Goal: Information Seeking & Learning: Learn about a topic

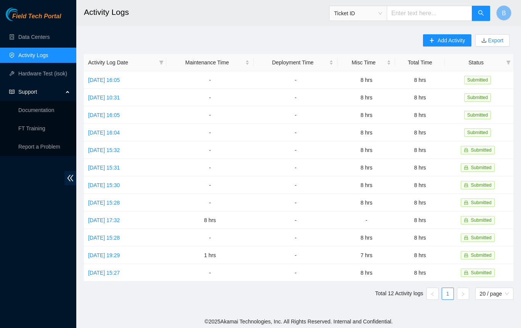
click at [304, 293] on ul "Total 12 Activity logs 1 20 / page" at bounding box center [298, 294] width 429 height 12
click at [39, 38] on link "Data Centers" at bounding box center [33, 37] width 31 height 6
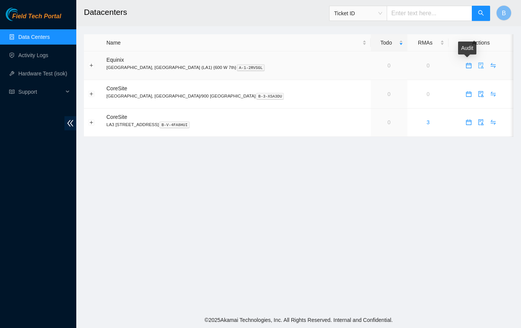
click at [478, 65] on icon "audit" at bounding box center [481, 66] width 6 height 6
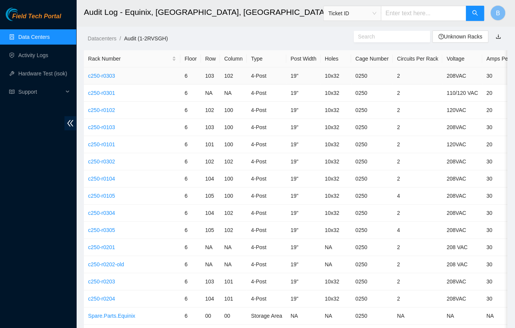
click at [101, 76] on link "c250-r0303" at bounding box center [101, 76] width 27 height 6
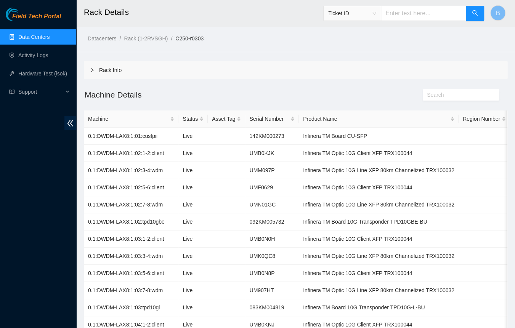
click at [22, 36] on link "Data Centers" at bounding box center [33, 37] width 31 height 6
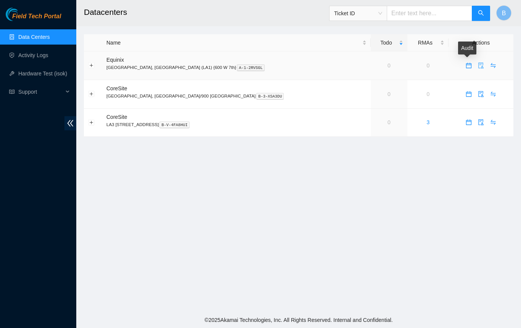
click at [478, 65] on icon "audit" at bounding box center [481, 66] width 6 height 6
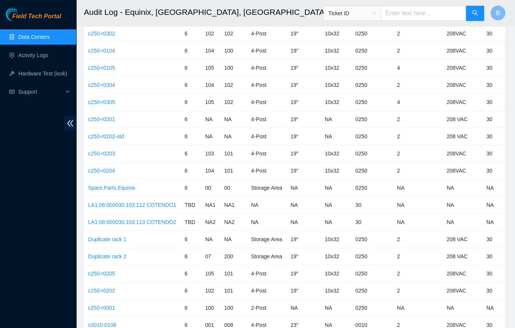
scroll to position [124, 0]
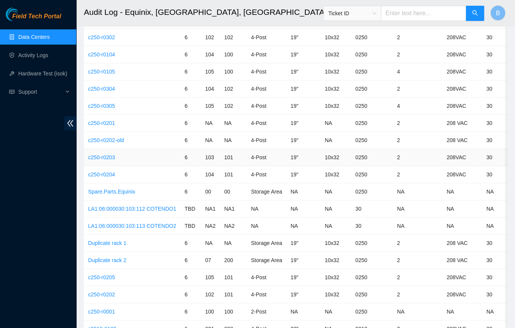
click at [108, 157] on link "c250-r0203" at bounding box center [101, 157] width 27 height 6
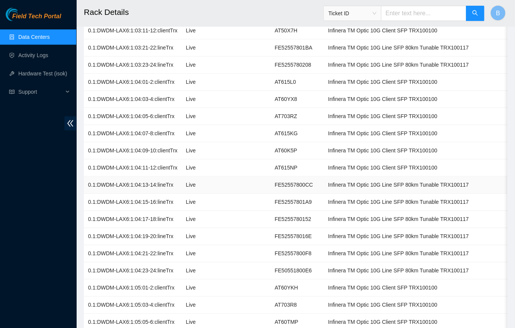
scroll to position [381, 0]
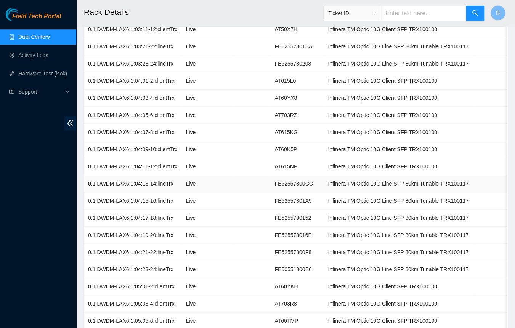
click at [124, 178] on td "0.1:DWDM-LAX6:1:04:13-14:lineTrx" at bounding box center [133, 183] width 98 height 17
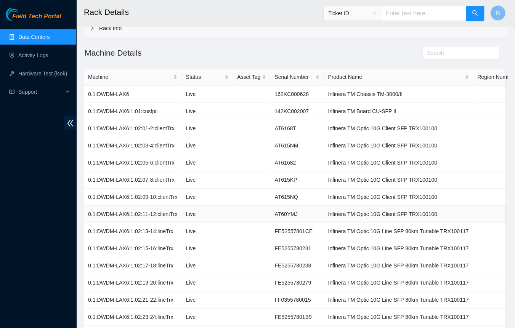
scroll to position [0, 0]
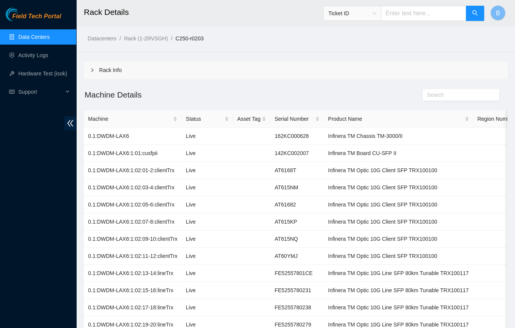
click at [93, 69] on icon "right" at bounding box center [92, 70] width 5 height 5
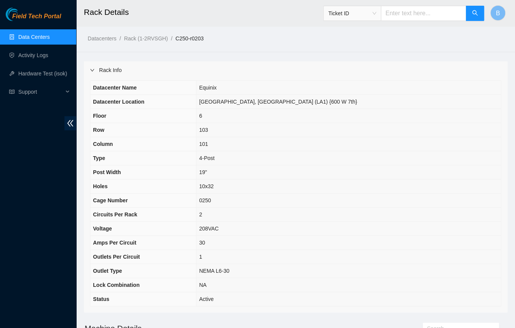
click at [93, 69] on icon "right" at bounding box center [92, 70] width 5 height 5
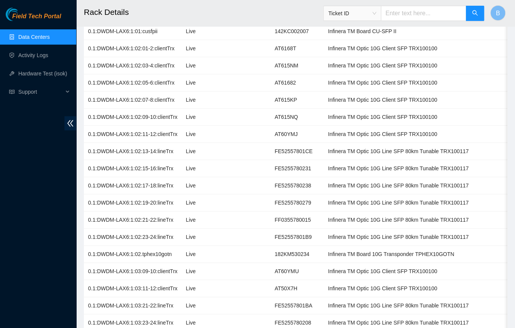
scroll to position [112, 0]
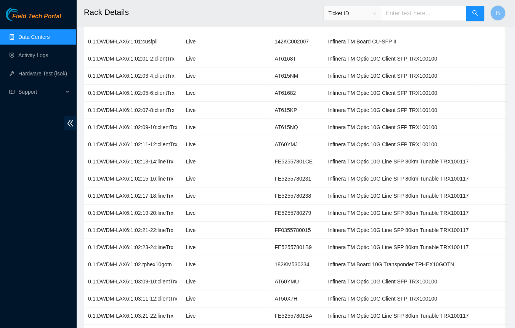
click at [29, 37] on link "Data Centers" at bounding box center [33, 37] width 31 height 6
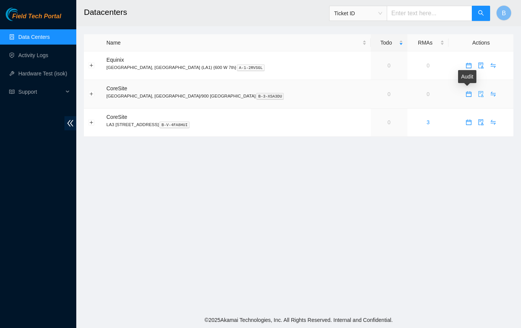
click at [478, 94] on icon "audit" at bounding box center [481, 94] width 6 height 6
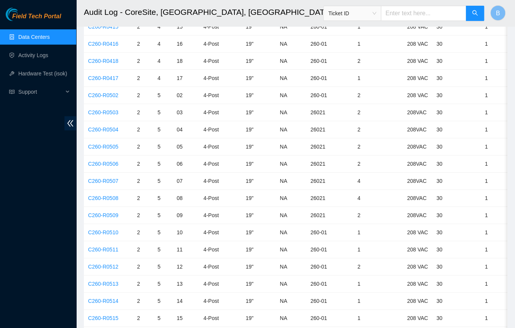
scroll to position [305, 0]
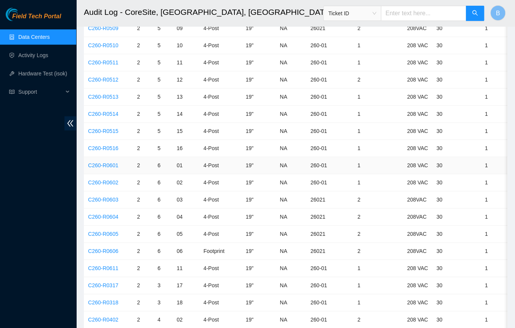
click at [101, 162] on link "C260-R0601" at bounding box center [103, 165] width 30 height 6
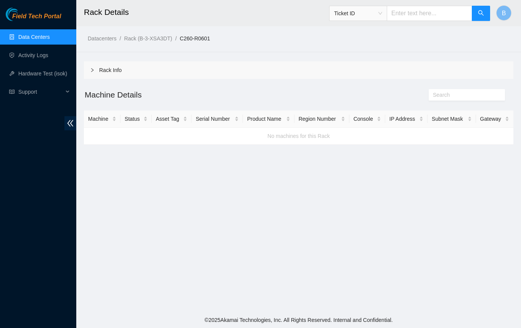
click at [92, 71] on icon "right" at bounding box center [92, 70] width 2 height 4
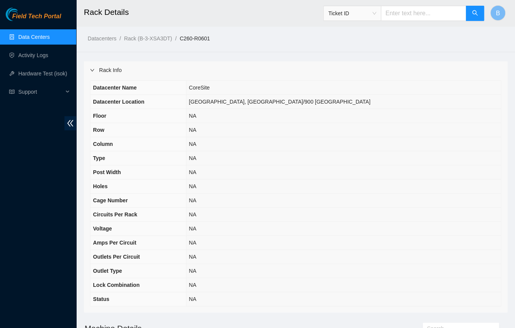
click at [92, 71] on icon "right" at bounding box center [92, 70] width 4 height 2
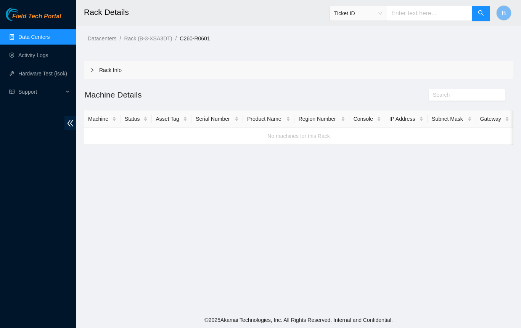
click at [33, 37] on link "Data Centers" at bounding box center [33, 37] width 31 height 6
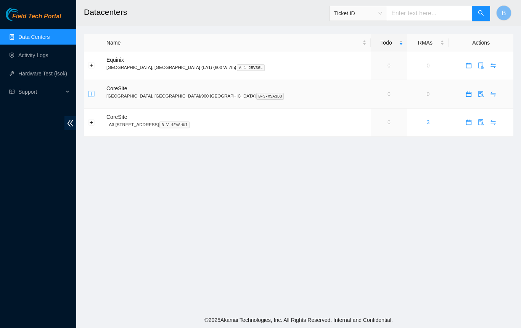
click at [92, 94] on button "Expand row" at bounding box center [91, 94] width 6 height 6
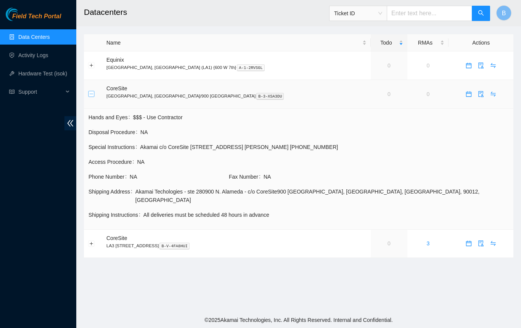
click at [92, 94] on button "Collapse row" at bounding box center [91, 94] width 6 height 6
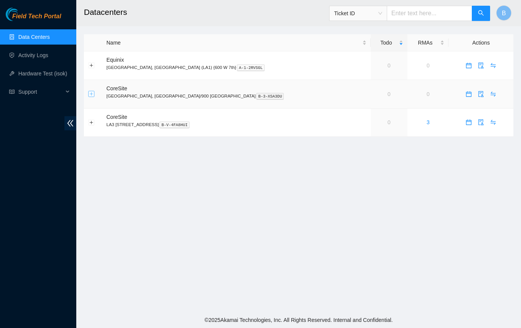
click at [92, 94] on button "Expand row" at bounding box center [91, 94] width 6 height 6
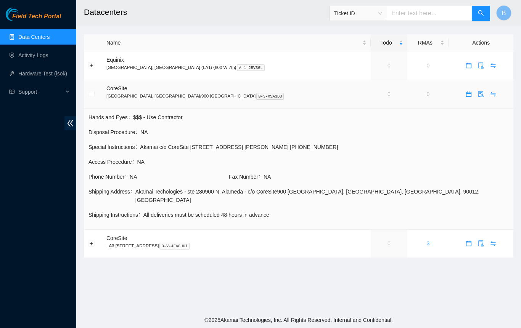
click at [90, 96] on td at bounding box center [93, 94] width 18 height 29
click at [92, 94] on button "Collapse row" at bounding box center [91, 94] width 6 height 6
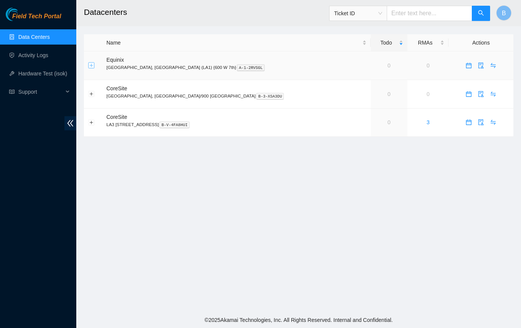
click at [91, 66] on button "Expand row" at bounding box center [91, 66] width 6 height 6
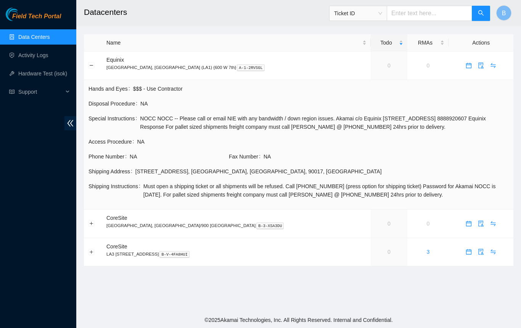
click at [314, 91] on span "$$$ - Use Contractor" at bounding box center [321, 89] width 376 height 8
click at [210, 101] on span "NA" at bounding box center [324, 104] width 368 height 8
click at [264, 100] on span "NA" at bounding box center [324, 104] width 368 height 8
